Goal: Find specific page/section: Find specific page/section

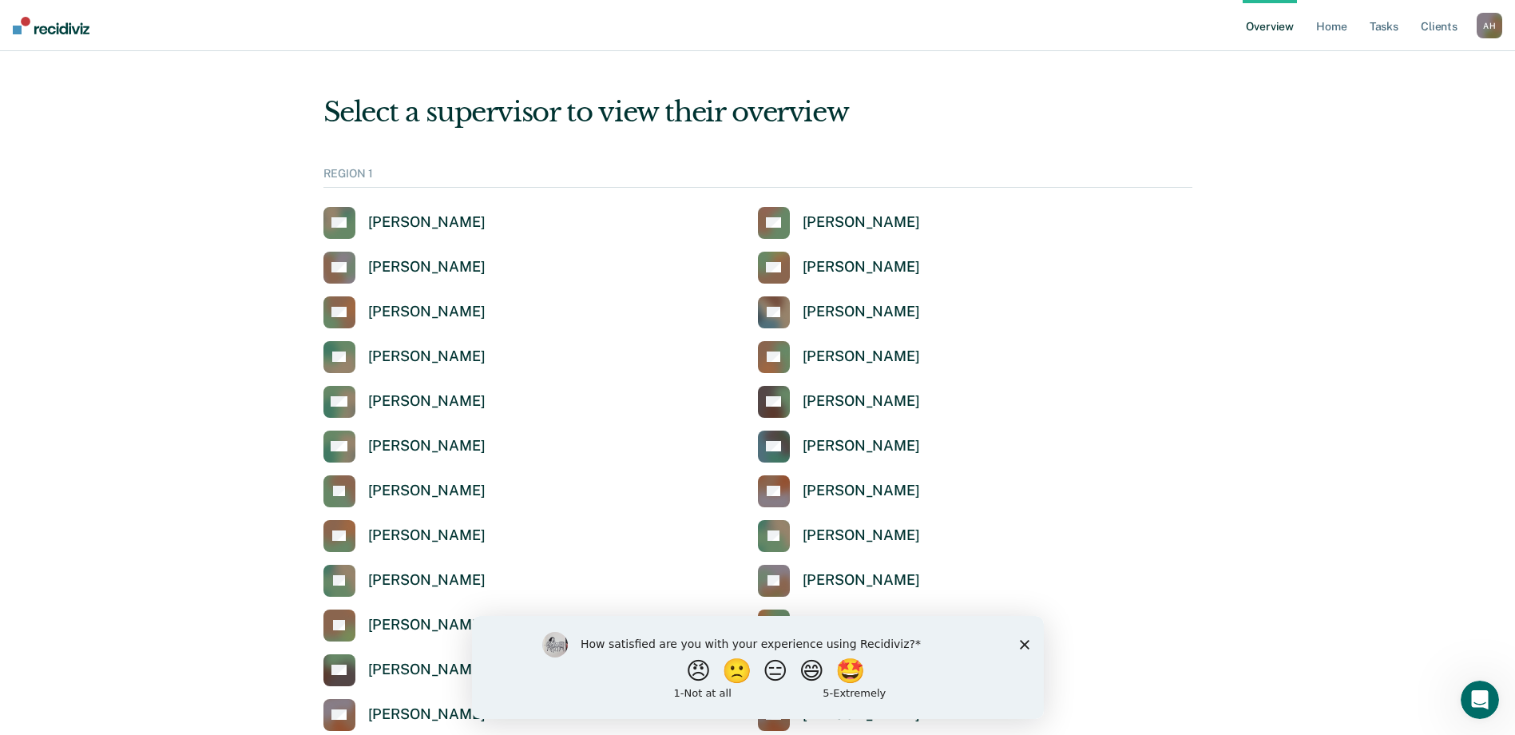
click at [1487, 29] on div "A H" at bounding box center [1490, 26] width 26 height 26
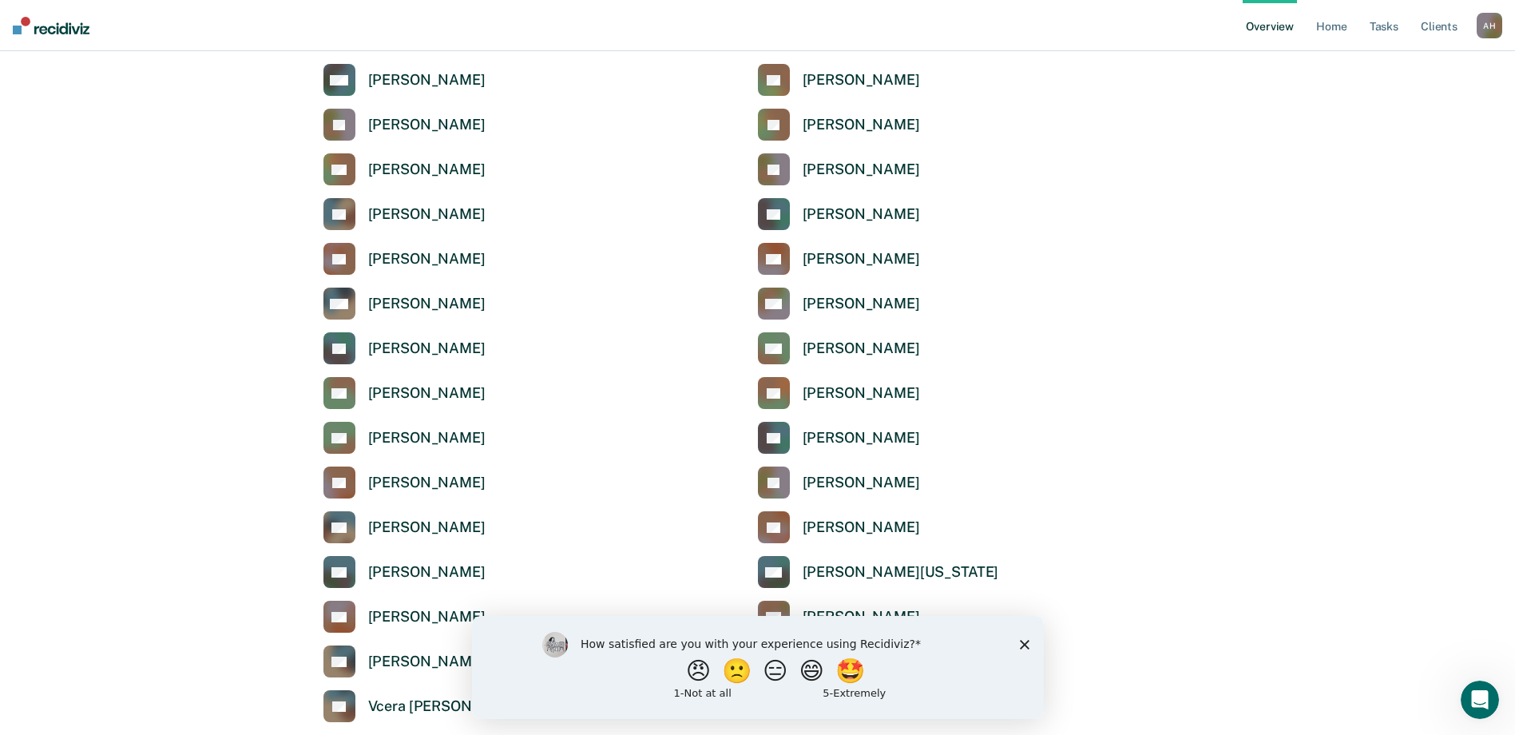
scroll to position [2556, 0]
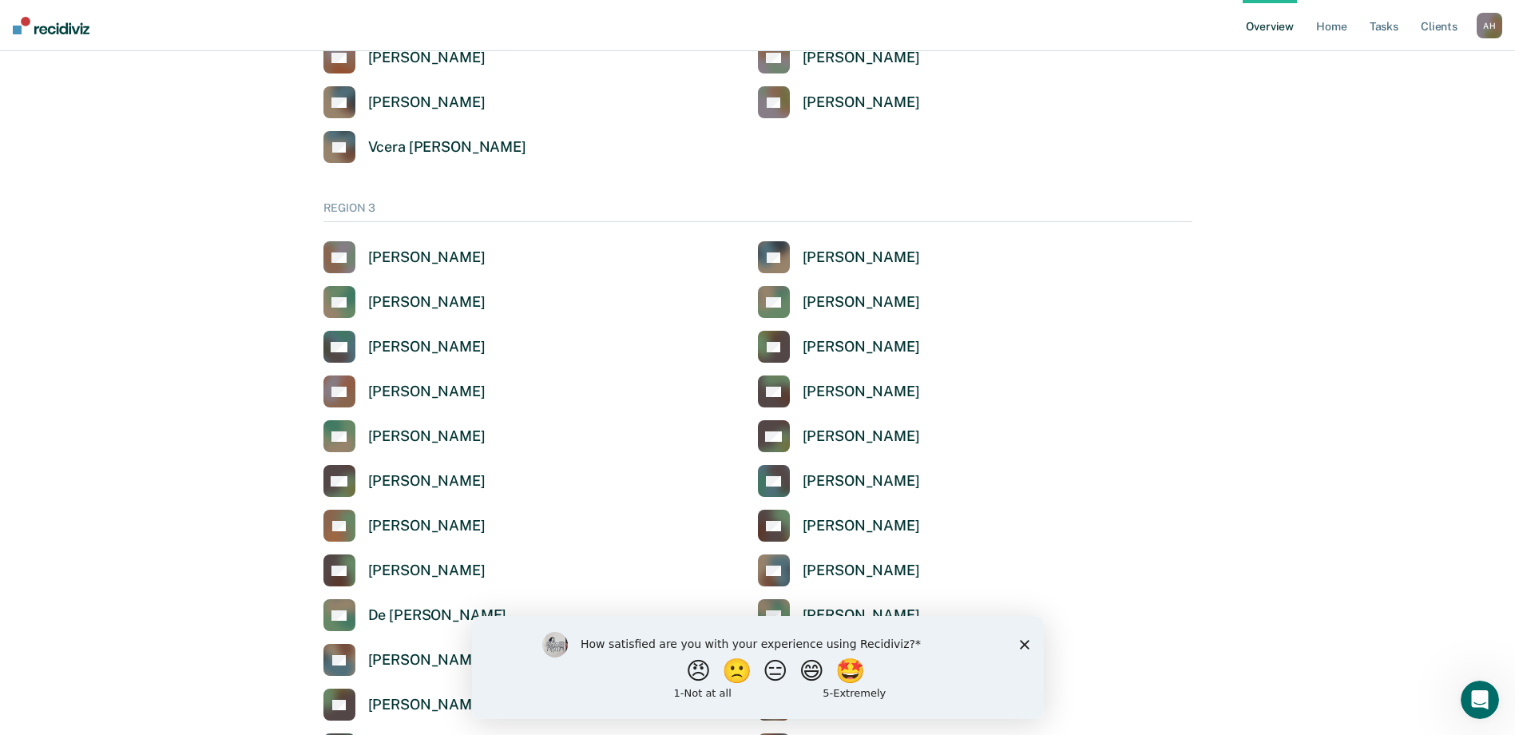
click at [1024, 645] on icon "Close survey" at bounding box center [1024, 644] width 10 height 10
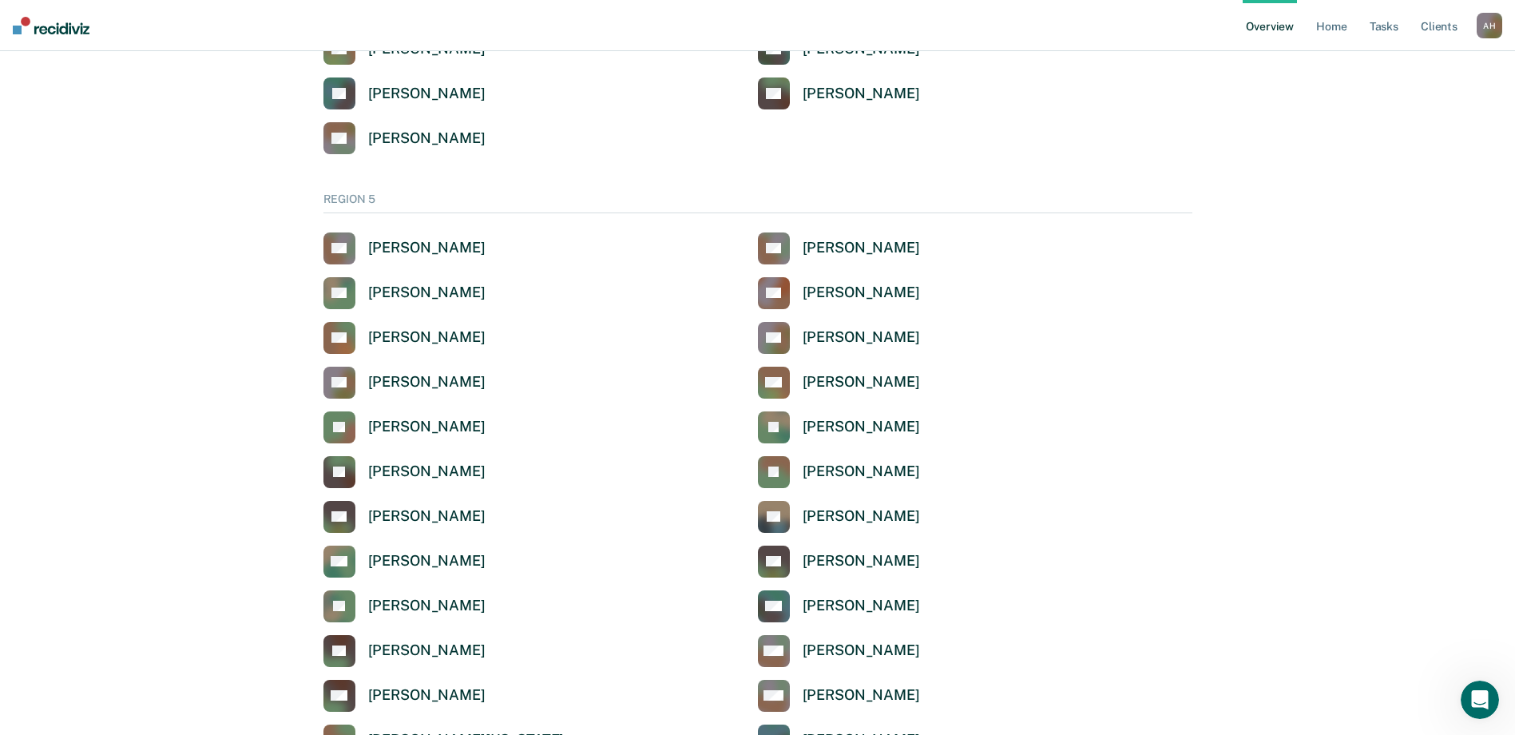
scroll to position [5272, 0]
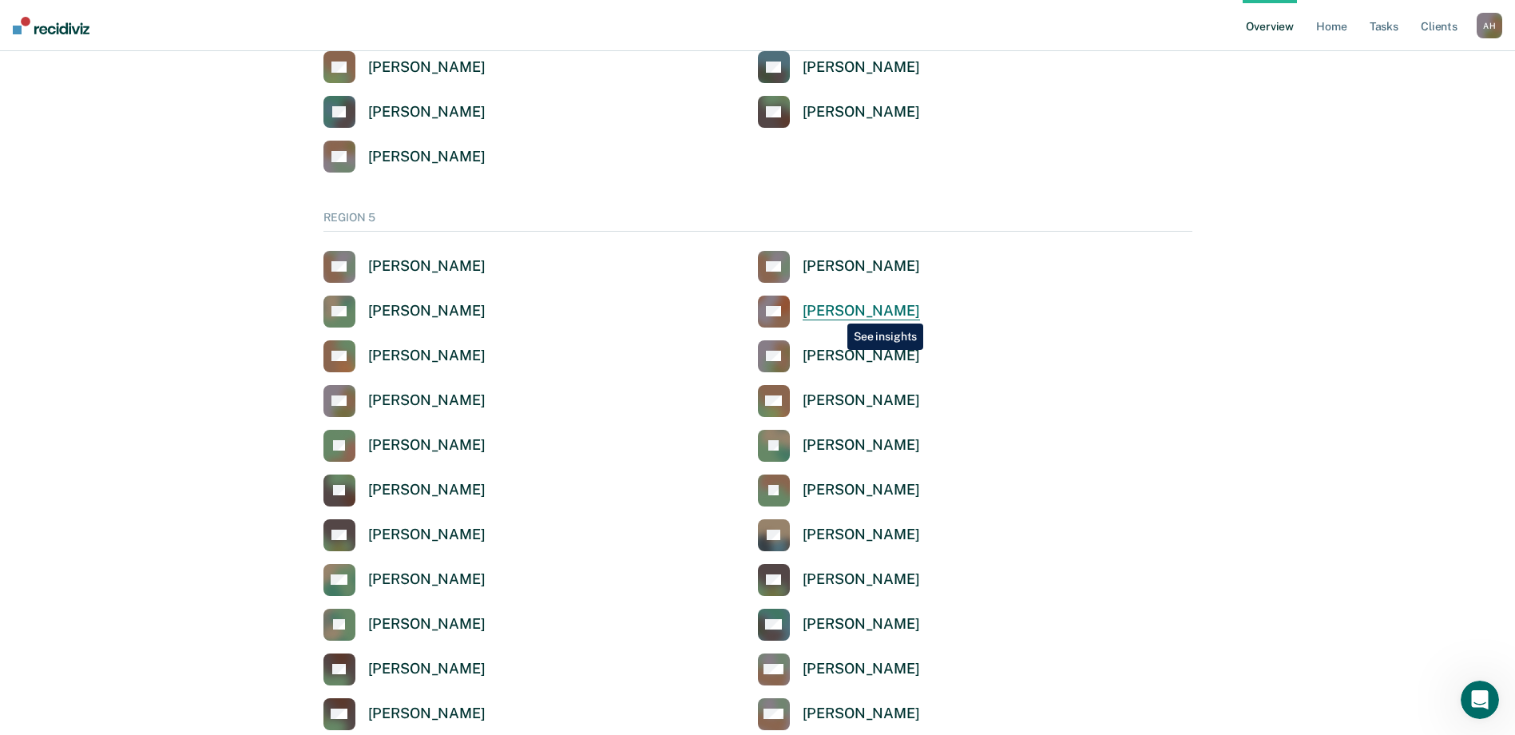
click at [836, 312] on div "[PERSON_NAME]" at bounding box center [861, 311] width 117 height 18
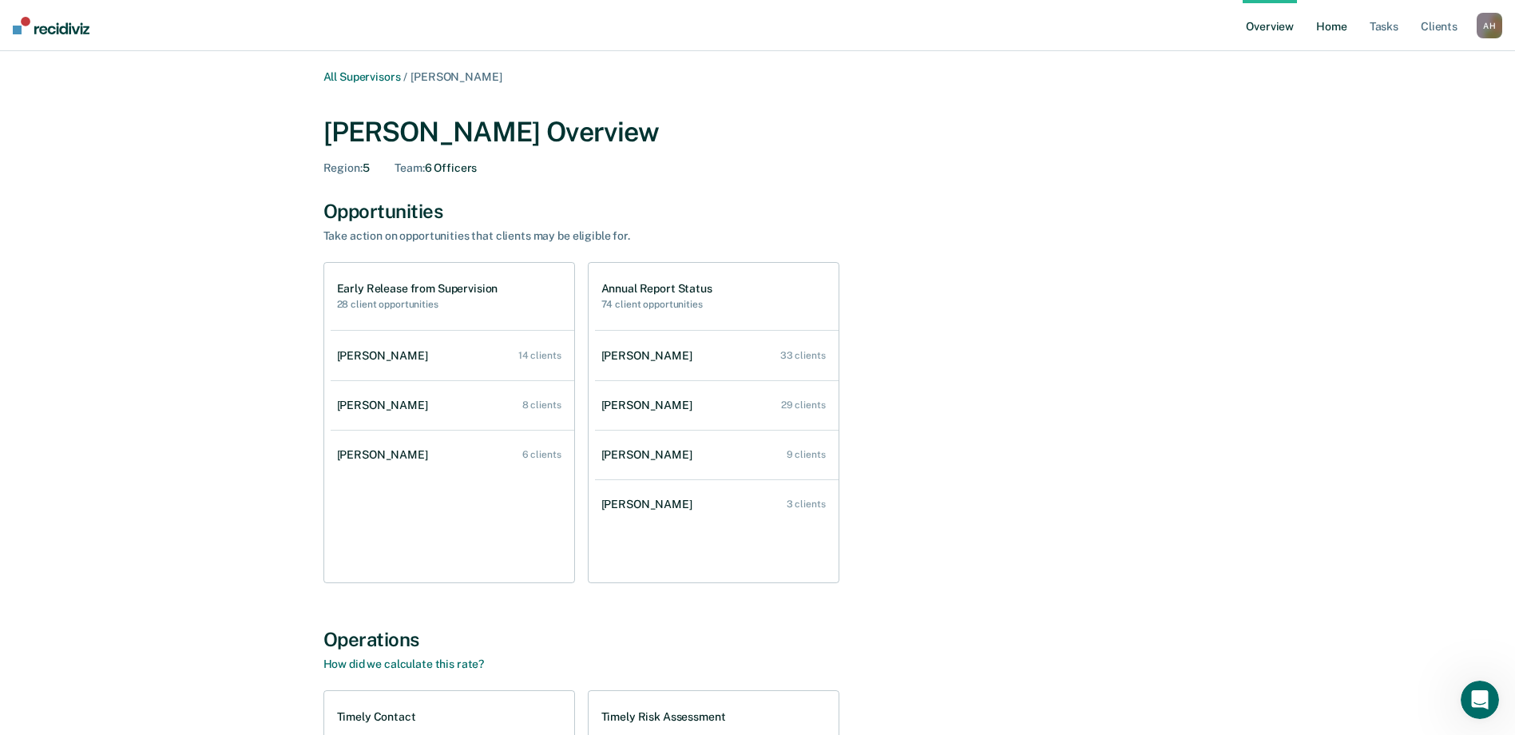
click at [1335, 30] on link "Home" at bounding box center [1331, 25] width 37 height 51
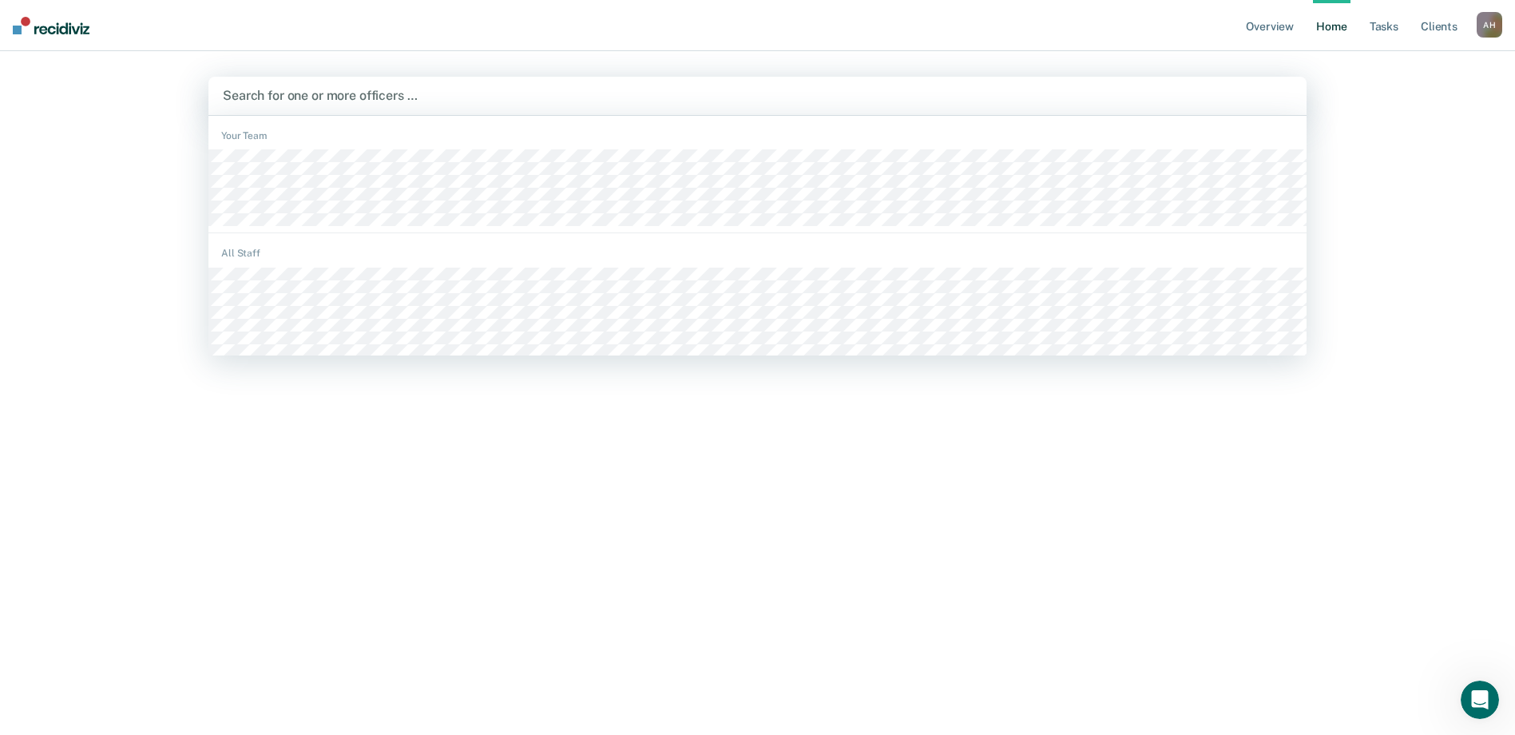
click at [435, 94] on div at bounding box center [758, 95] width 1070 height 18
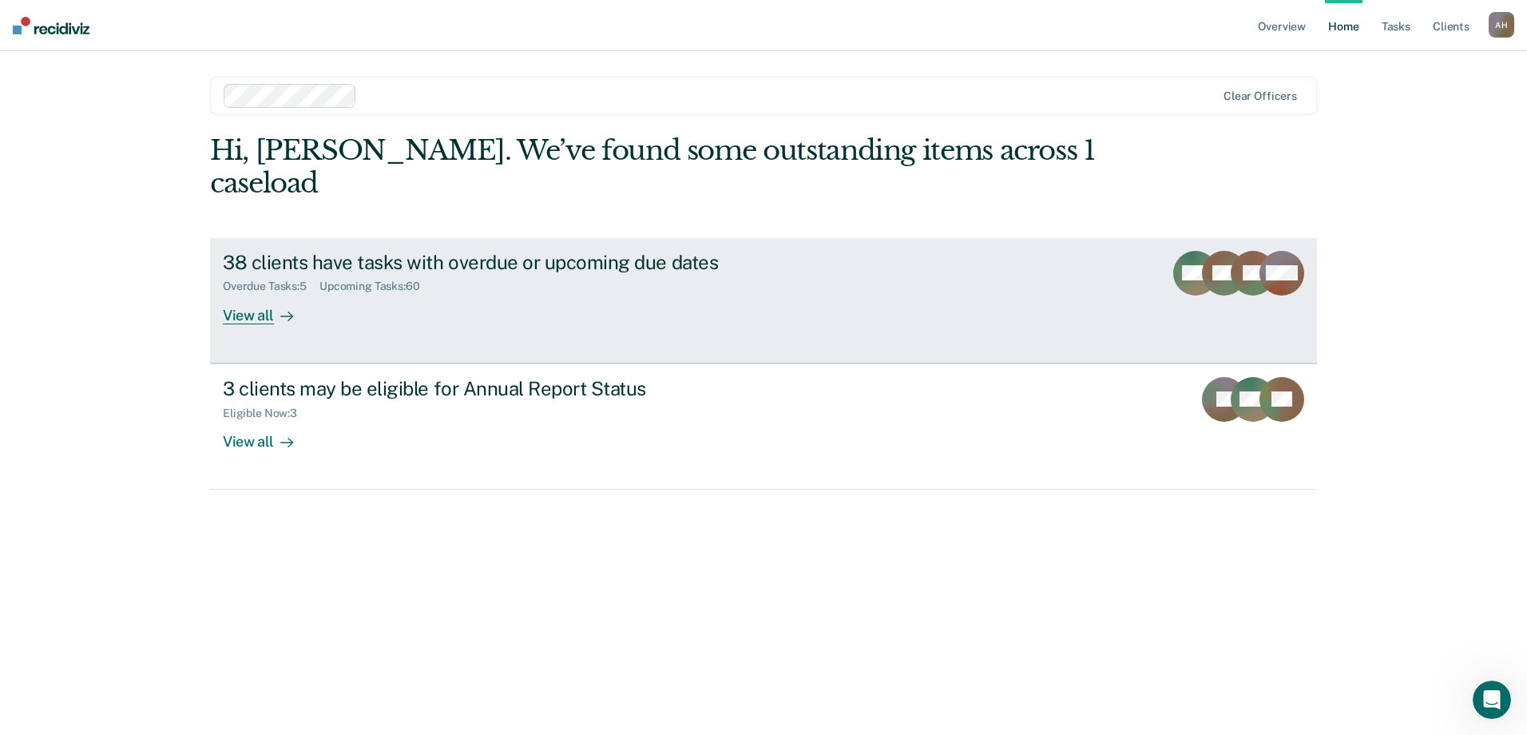
click at [262, 293] on div "View all" at bounding box center [267, 308] width 89 height 31
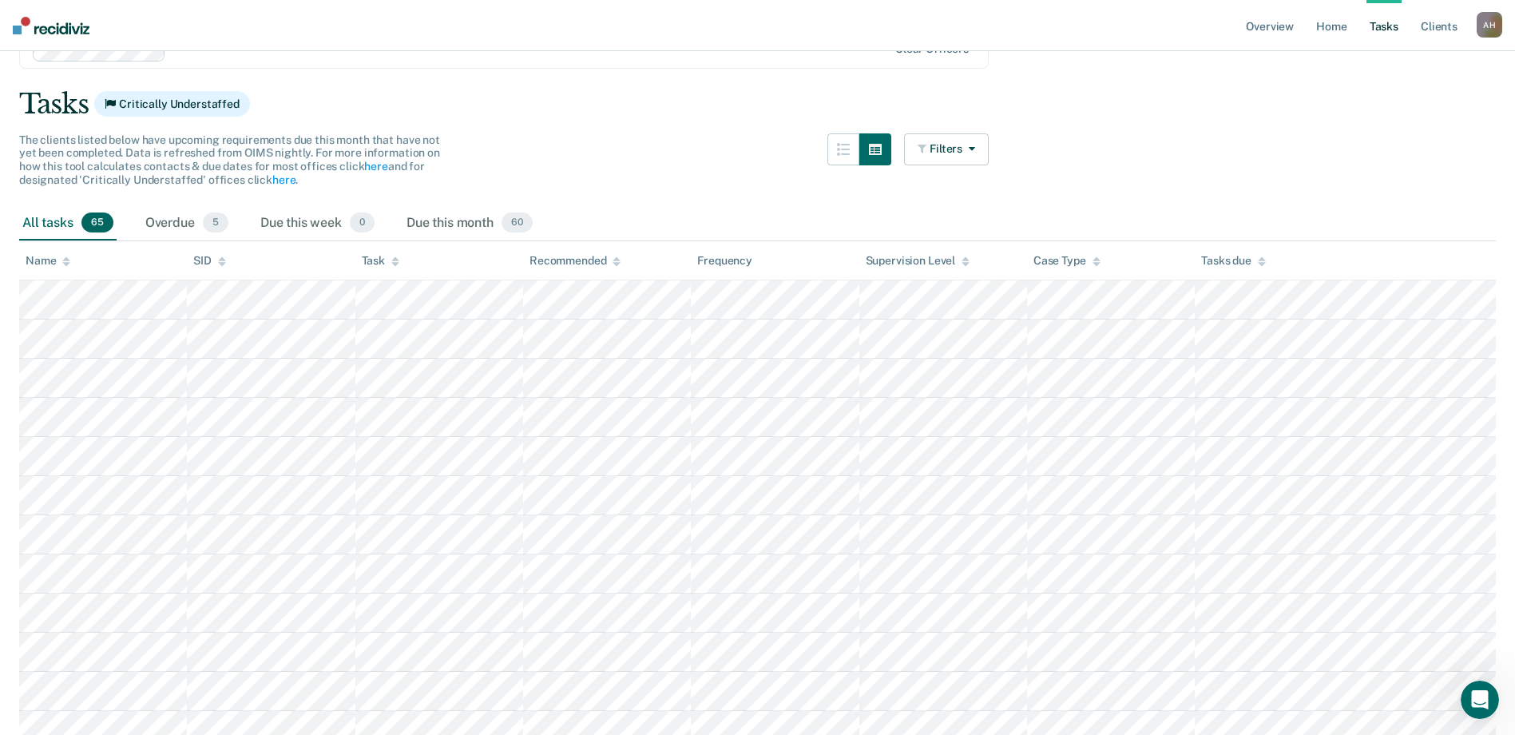
scroll to position [160, 0]
